Goal: Task Accomplishment & Management: Complete application form

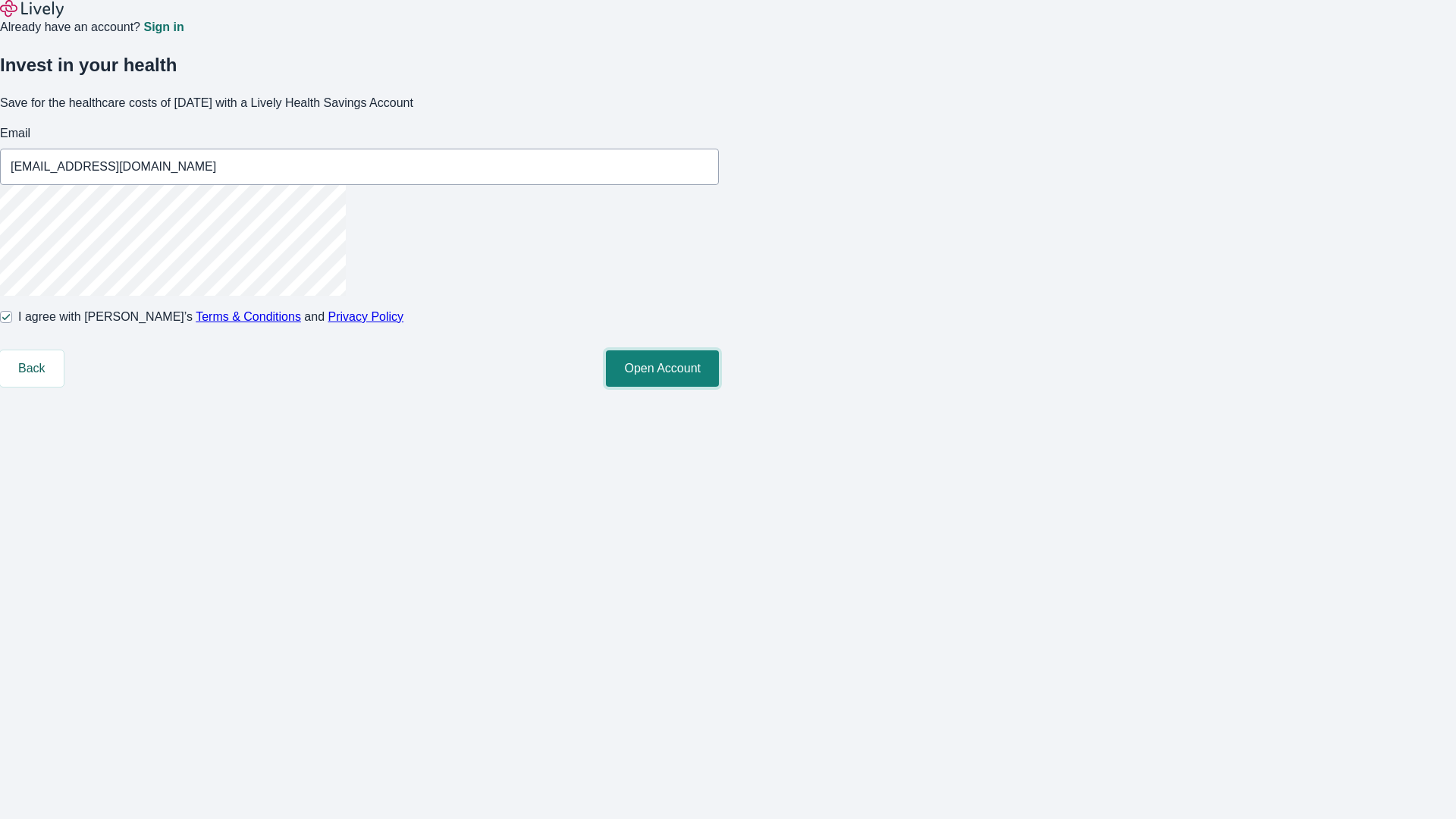
click at [719, 387] on button "Open Account" at bounding box center [662, 368] width 113 height 36
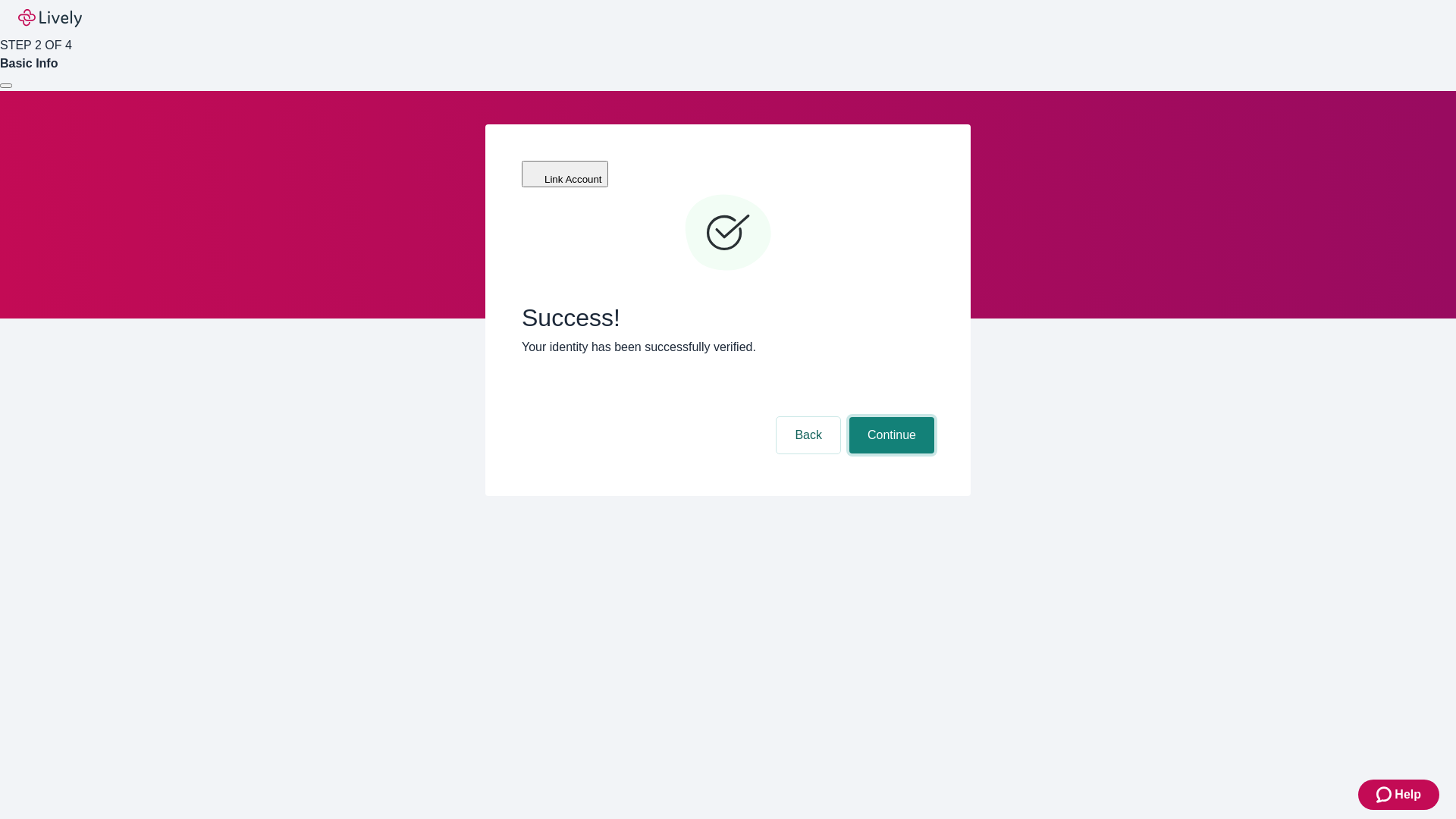
click at [889, 417] on button "Continue" at bounding box center [892, 436] width 85 height 36
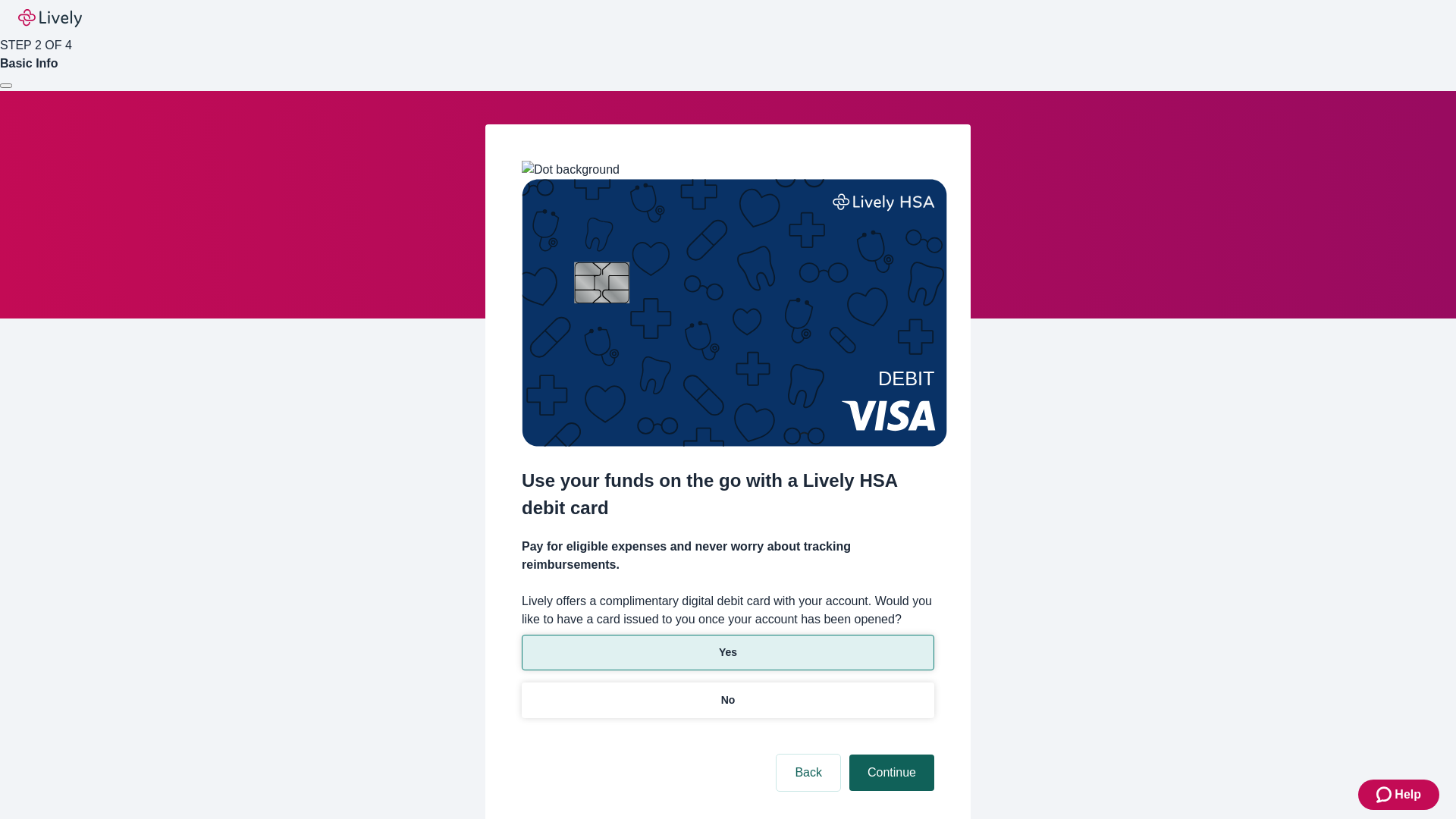
click at [727, 645] on p "Yes" at bounding box center [728, 653] width 18 height 16
click at [889, 755] on button "Continue" at bounding box center [892, 773] width 85 height 36
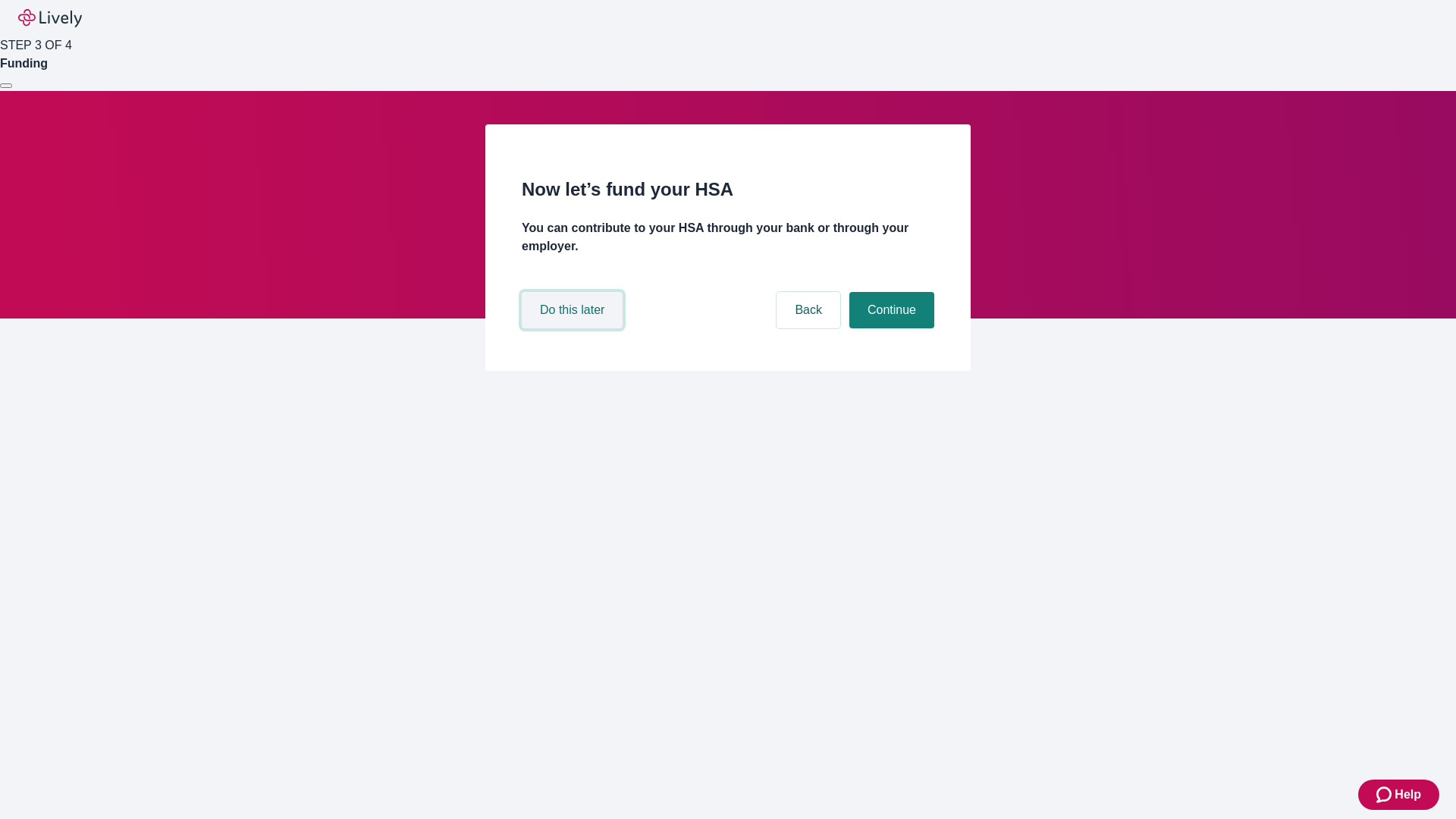
click at [574, 328] on button "Do this later" at bounding box center [572, 310] width 101 height 36
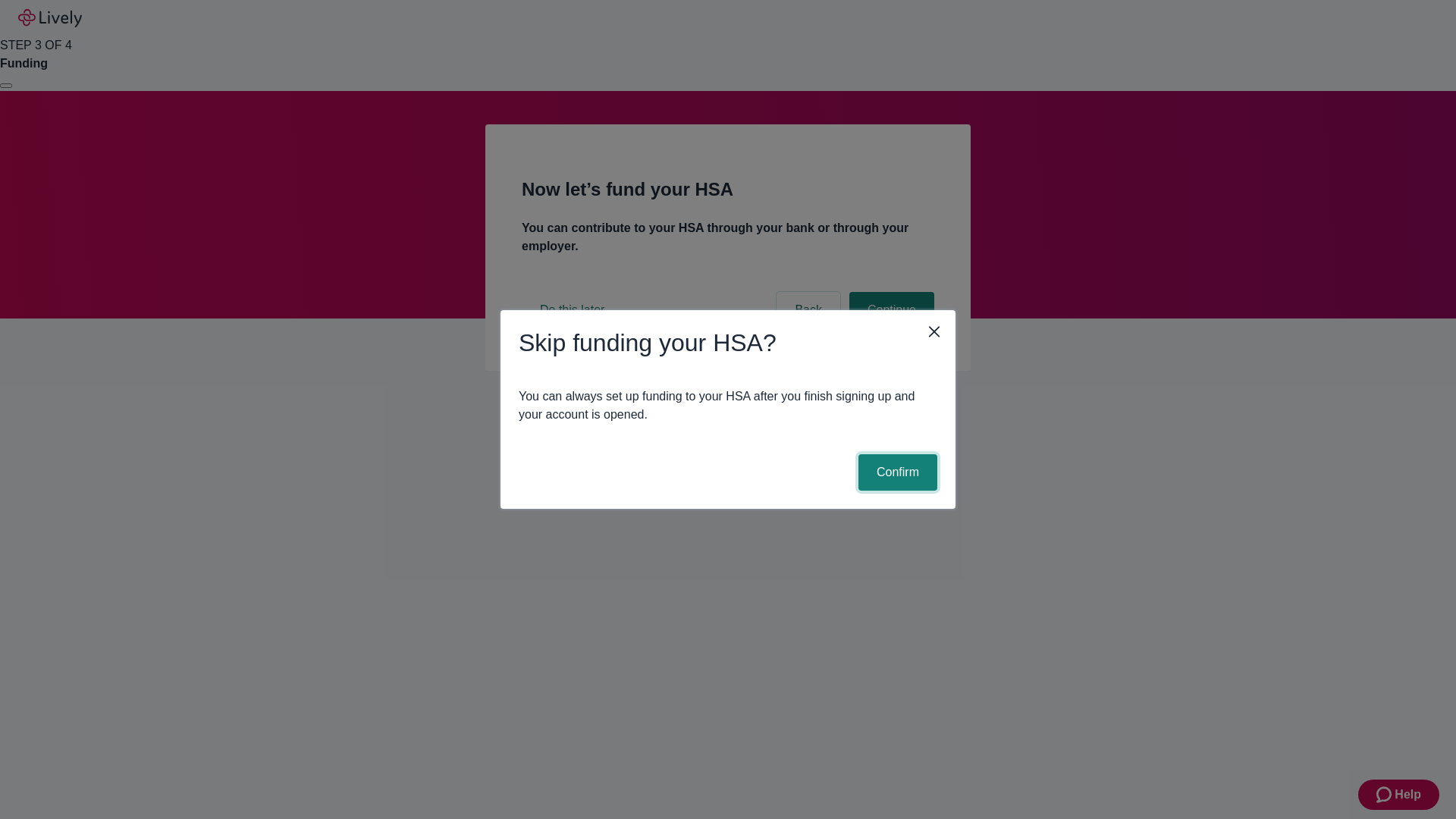
click at [896, 473] on button "Confirm" at bounding box center [898, 473] width 79 height 36
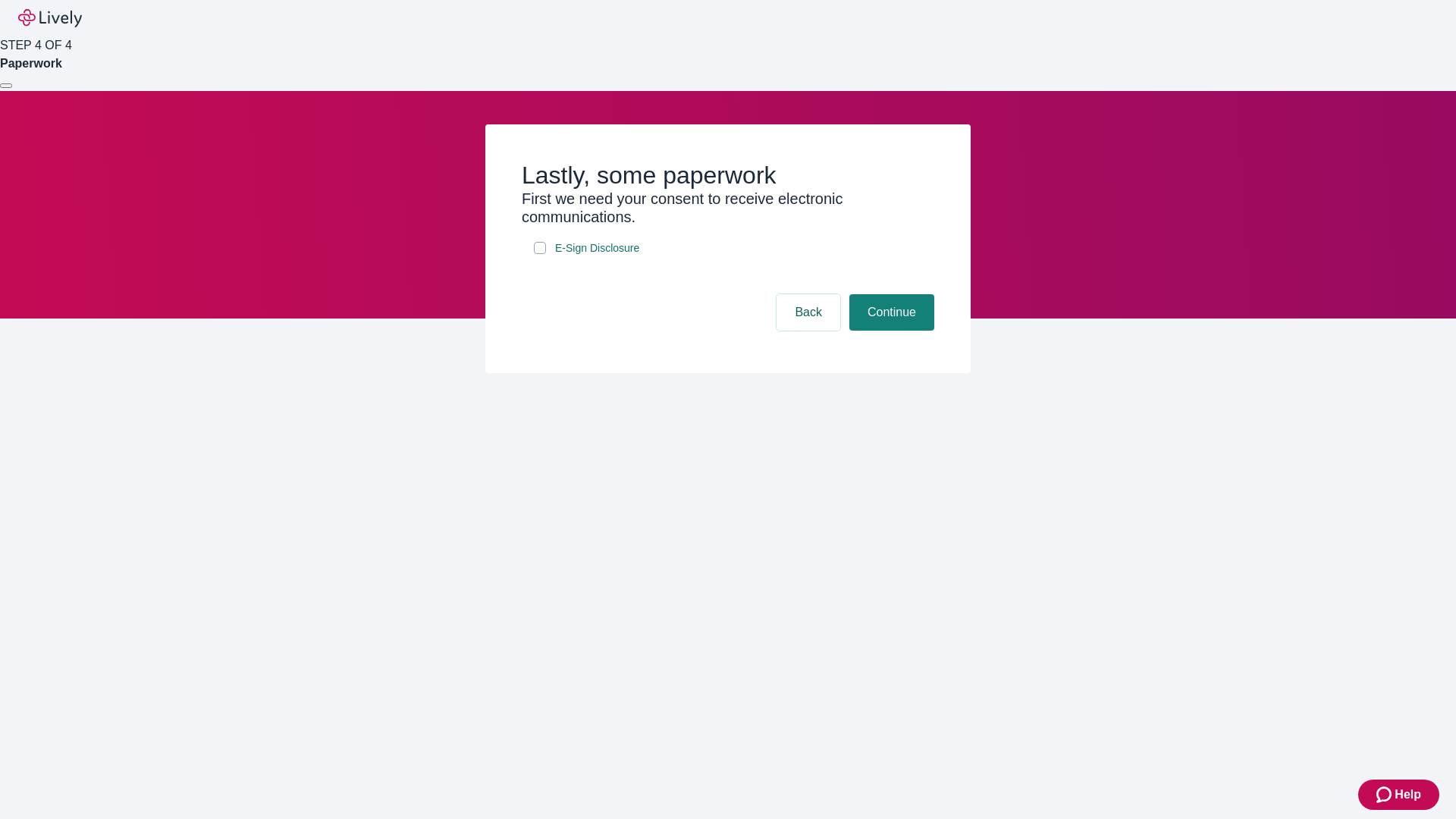
click at [540, 254] on input "E-Sign Disclosure" at bounding box center [539, 247] width 12 height 12
checkbox input "true"
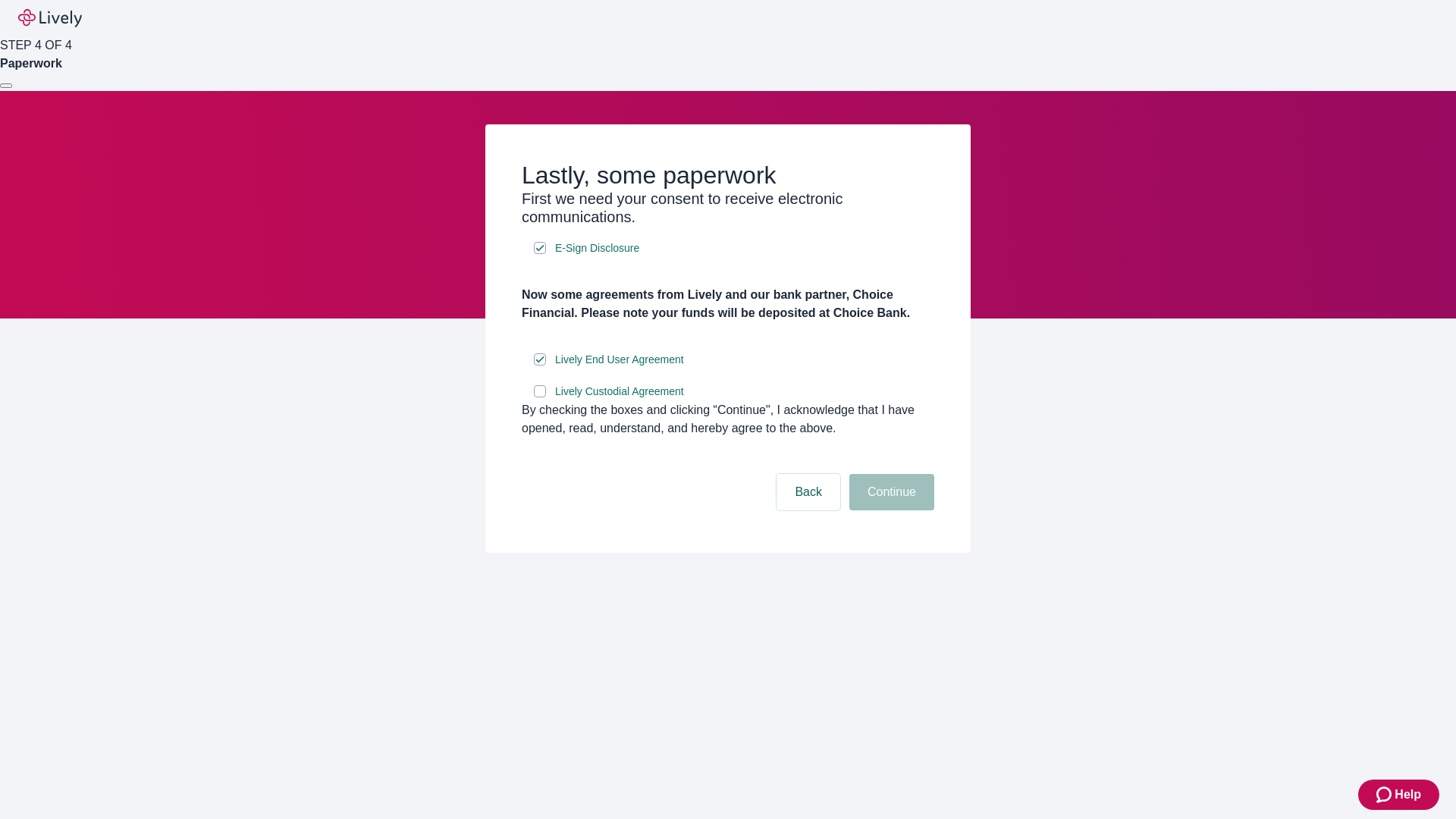
click at [540, 398] on input "Lively Custodial Agreement" at bounding box center [539, 391] width 12 height 12
checkbox input "true"
click at [889, 511] on button "Continue" at bounding box center [892, 493] width 85 height 36
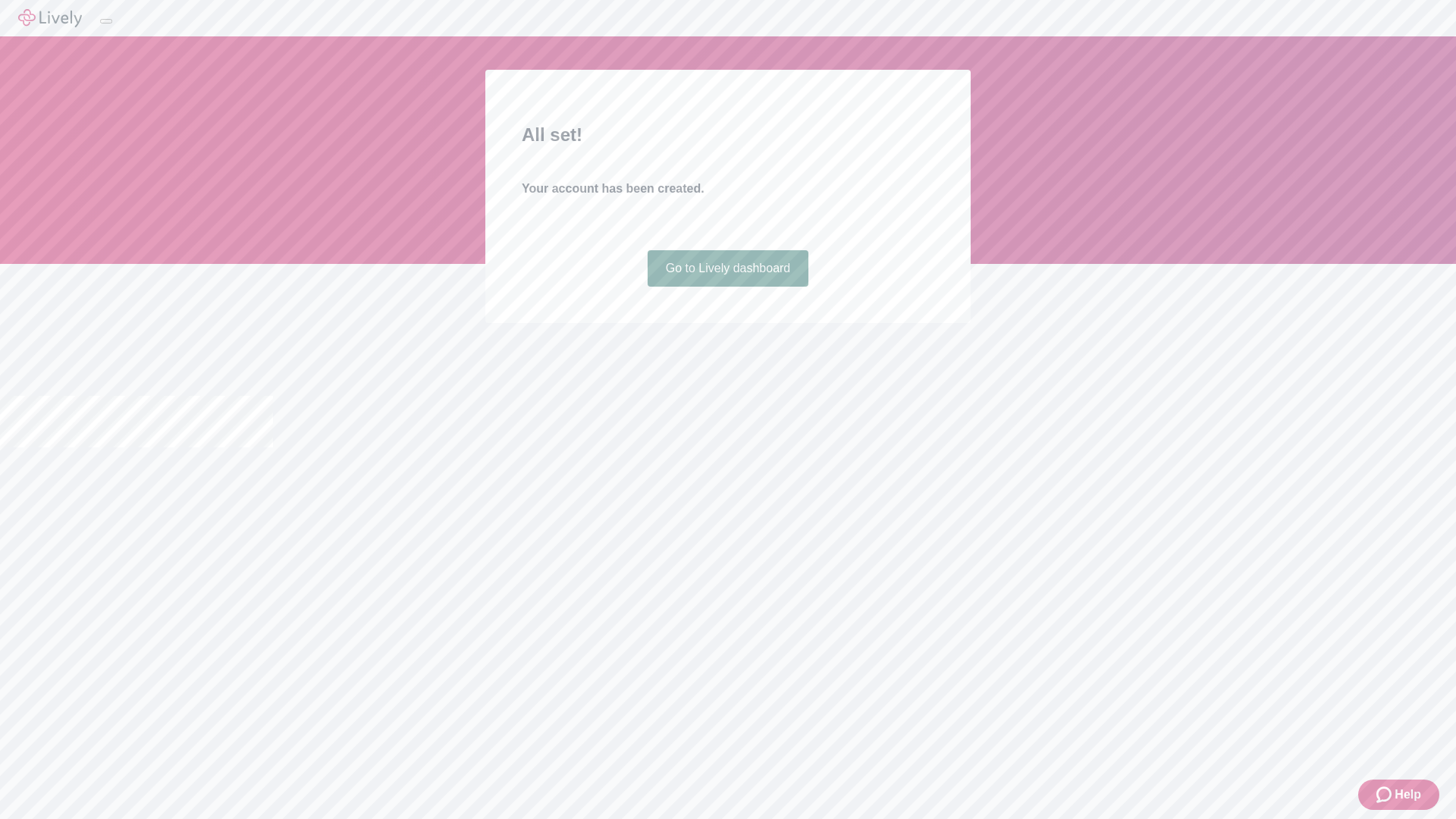
click at [727, 287] on link "Go to Lively dashboard" at bounding box center [728, 269] width 161 height 36
